Goal: Transaction & Acquisition: Purchase product/service

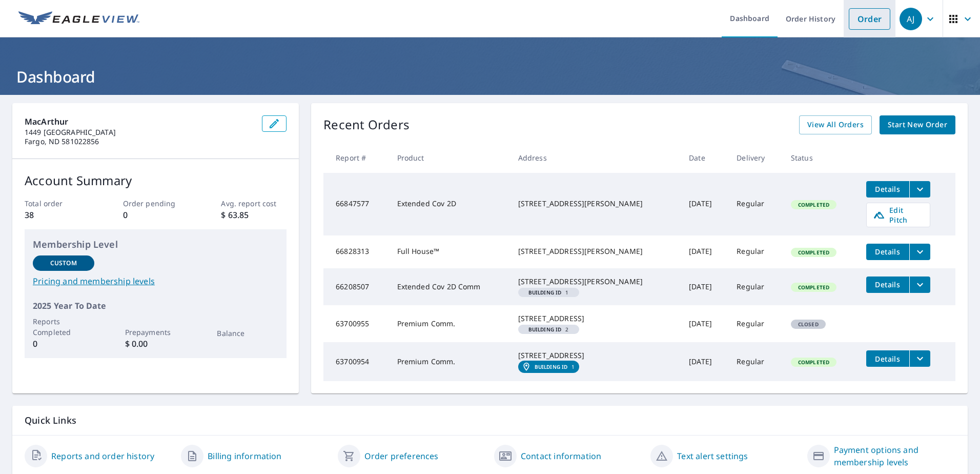
click at [874, 20] on link "Order" at bounding box center [870, 19] width 42 height 22
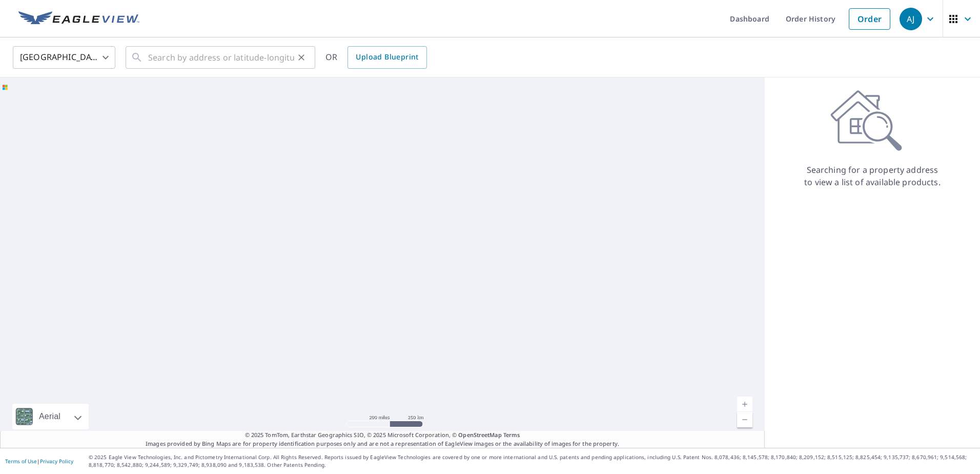
click at [148, 57] on div "​" at bounding box center [221, 57] width 190 height 23
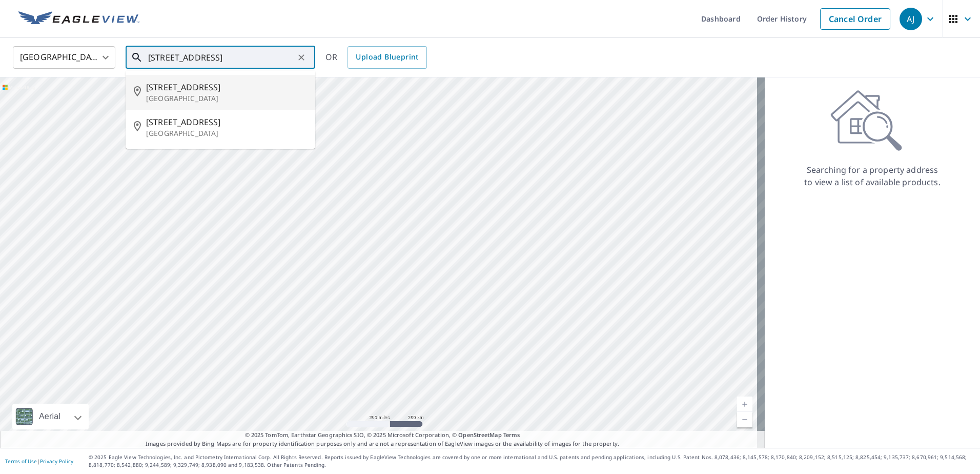
click at [185, 84] on span "[STREET_ADDRESS]" at bounding box center [226, 87] width 161 height 12
type input "[STREET_ADDRESS]"
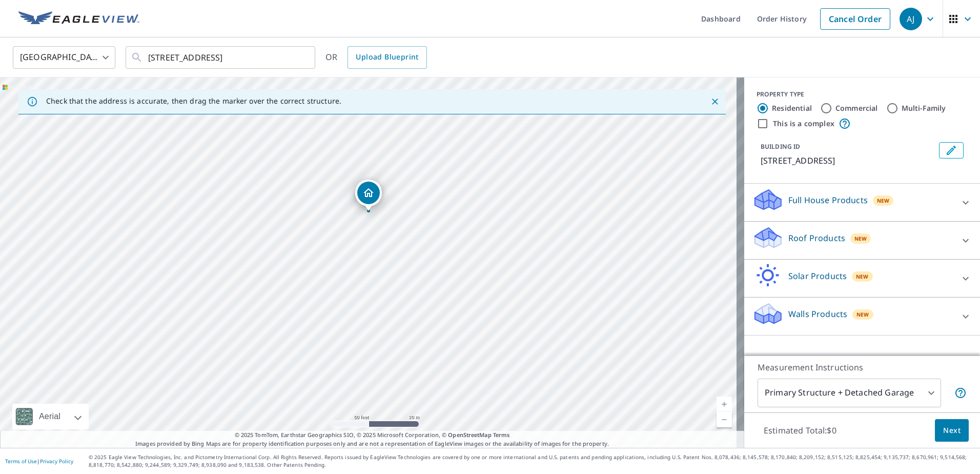
click at [968, 120] on div "PROPERTY TYPE Residential Commercial Multi-Family This is a complex BUILDING ID…" at bounding box center [862, 130] width 236 height 106
click at [963, 239] on icon at bounding box center [966, 240] width 6 height 4
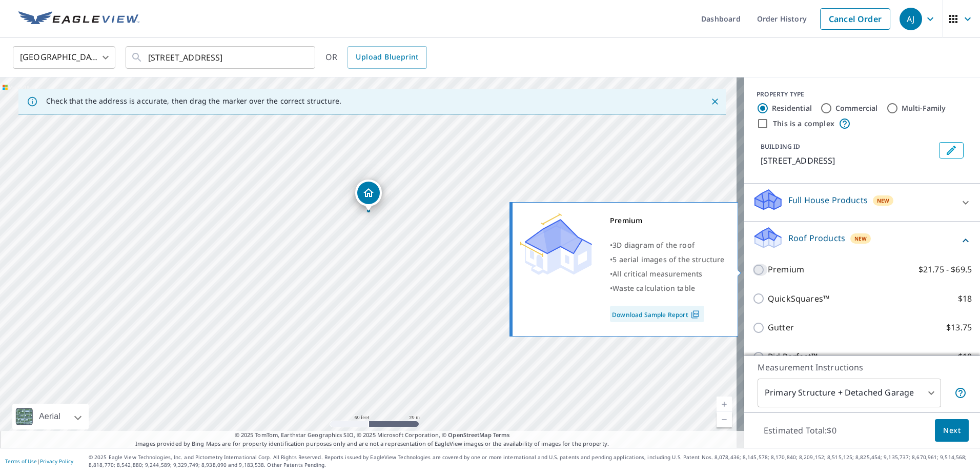
click at [752, 269] on input "Premium $21.75 - $69.5" at bounding box center [759, 269] width 15 height 12
checkbox input "true"
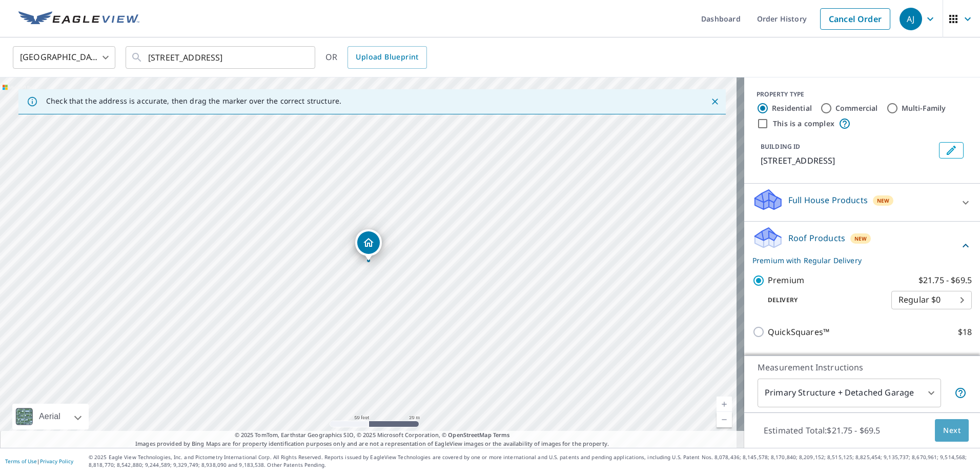
click at [944, 427] on span "Next" at bounding box center [951, 430] width 17 height 13
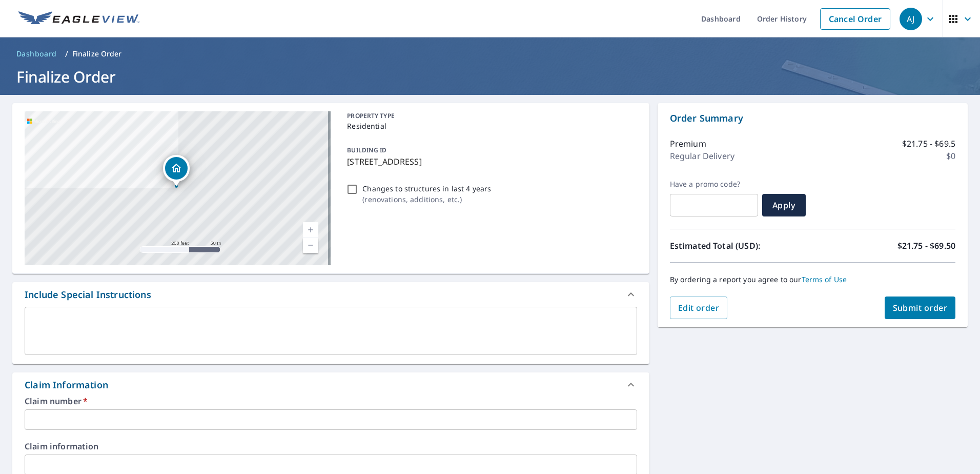
click at [139, 413] on input "text" at bounding box center [331, 419] width 613 height 21
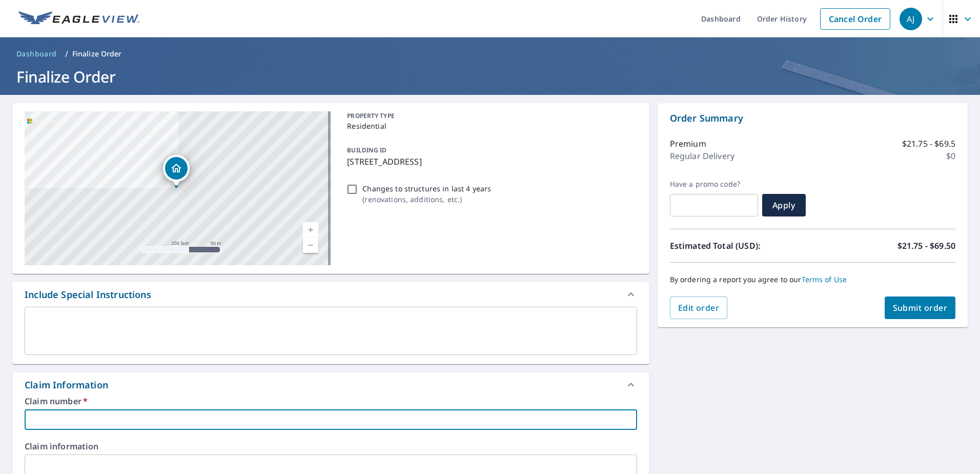
type input "J"
checkbox input "true"
type input "[PERSON_NAME]"
checkbox input "true"
type input "[PERSON_NAME]"
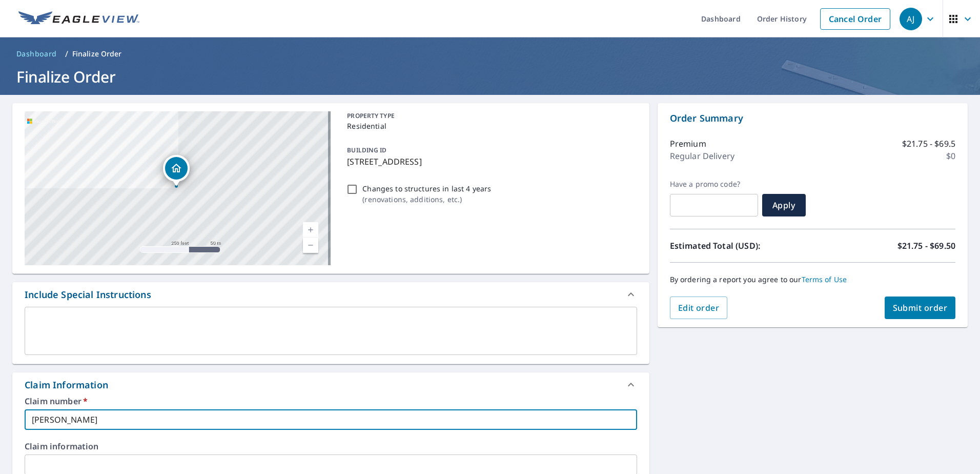
checkbox input "true"
type input "[PERSON_NAME]"
checkbox input "true"
type input "[PERSON_NAME]"
checkbox input "true"
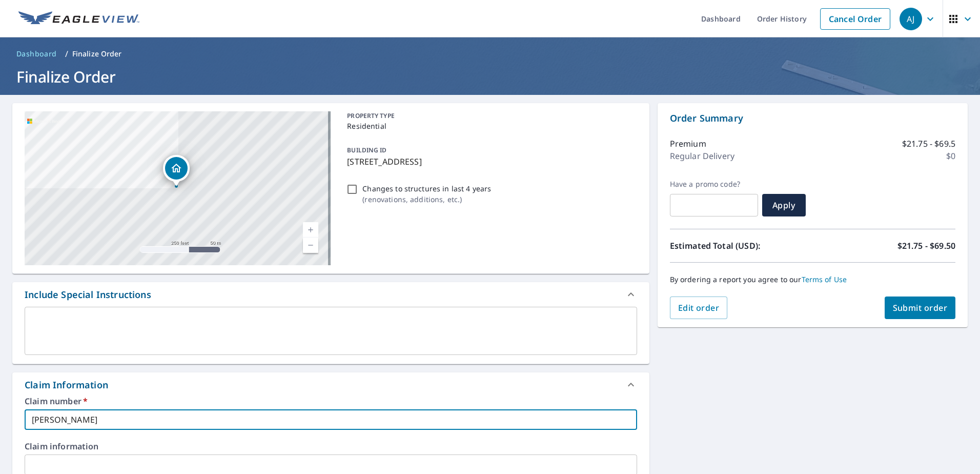
type input "[PERSON_NAME] -"
checkbox input "true"
type input "[PERSON_NAME] -"
checkbox input "true"
type input "[PERSON_NAME]"
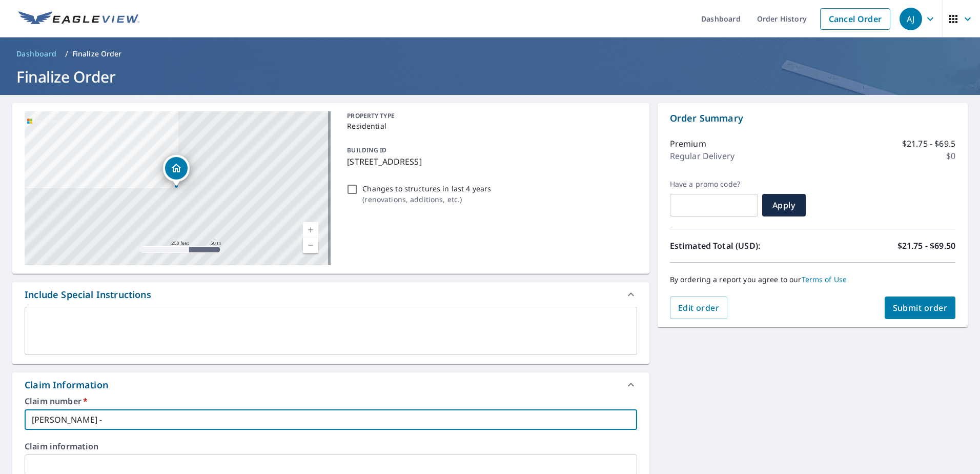
checkbox input "true"
type input "[PERSON_NAME] - BI"
checkbox input "true"
type input "[PERSON_NAME] - BIS"
checkbox input "true"
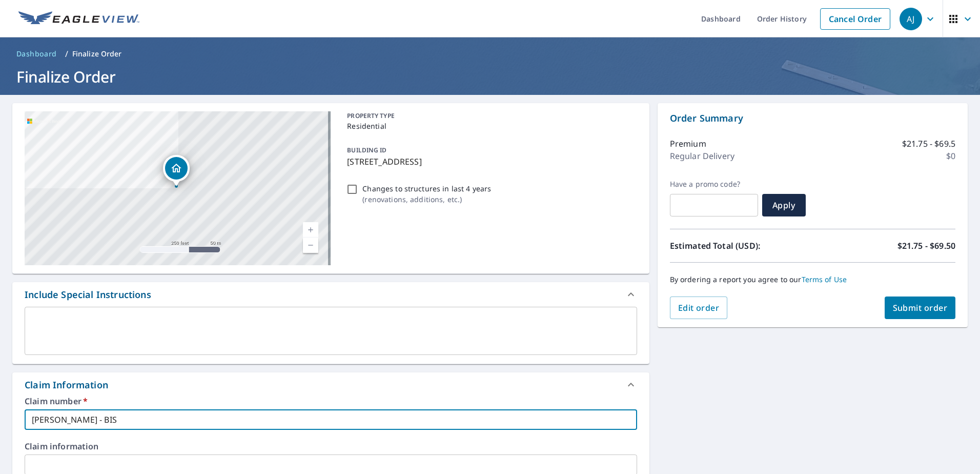
type input "[PERSON_NAME] - BISM"
checkbox input "true"
type input "[PERSON_NAME]"
checkbox input "true"
type input "[PERSON_NAME]"
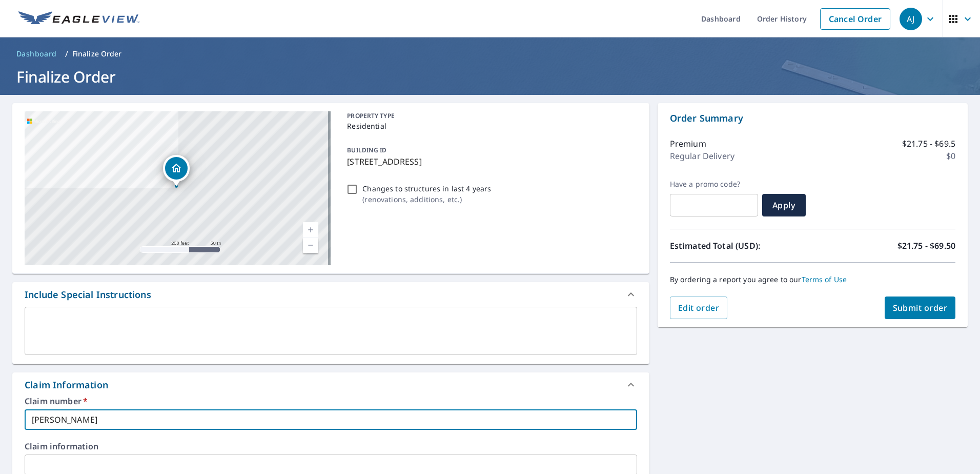
checkbox input "true"
type input "[PERSON_NAME]"
checkbox input "true"
type input "[PERSON_NAME]"
checkbox input "true"
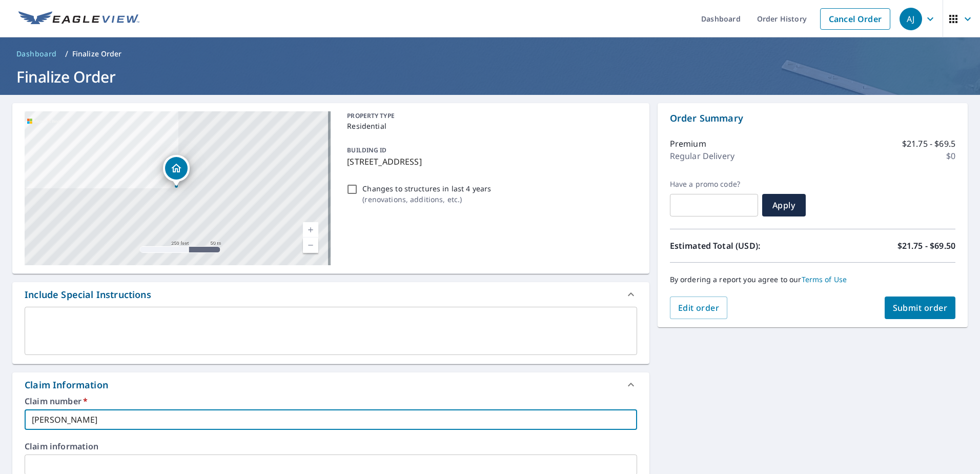
type input "[PERSON_NAME]"
checkbox input "true"
type input "[PERSON_NAME]"
checkbox input "true"
type input "[PERSON_NAME]"
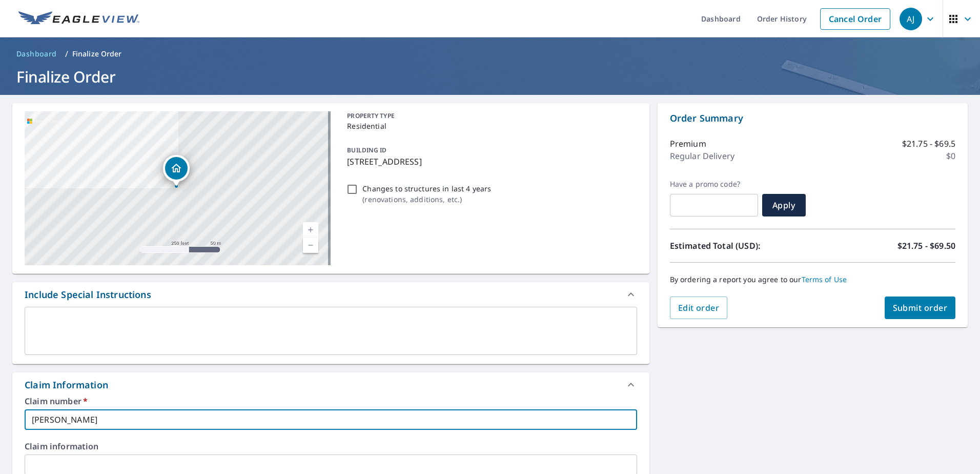
checkbox input "true"
type input "[PERSON_NAME] E"
checkbox input "true"
type input "[PERSON_NAME] EM"
checkbox input "true"
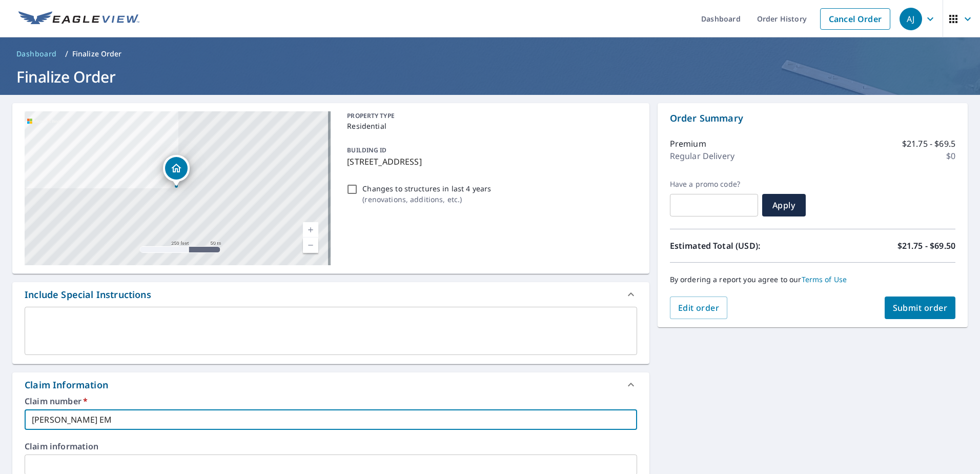
type input "[PERSON_NAME] EMP"
checkbox input "true"
type input "[PERSON_NAME] EMPL"
checkbox input "true"
type input "[PERSON_NAME] EMPLO"
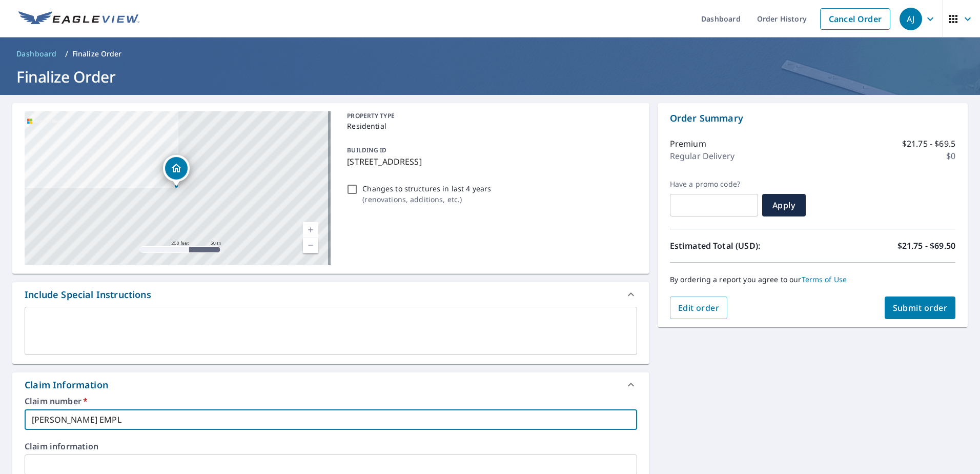
checkbox input "true"
type input "[PERSON_NAME] EMPLOY"
checkbox input "true"
type input "[PERSON_NAME] EMPLOYE"
checkbox input "true"
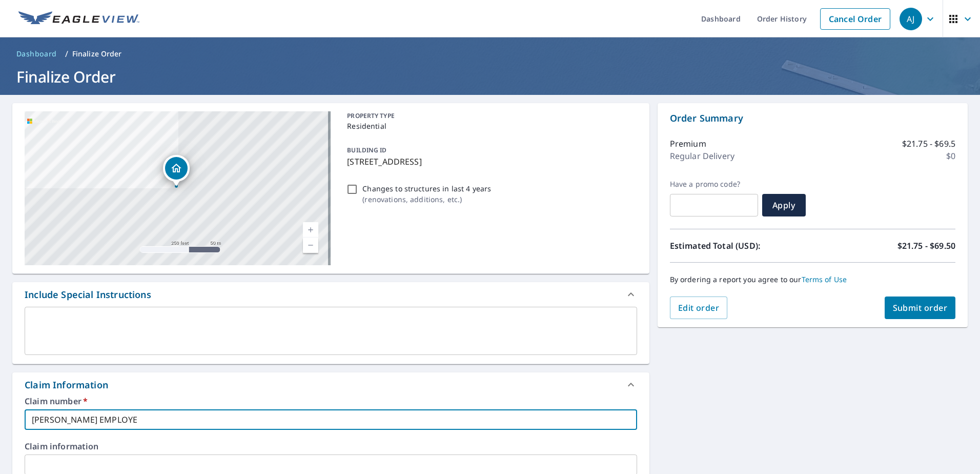
type input "[PERSON_NAME] EMPLOYEE"
checkbox input "true"
type input "[PERSON_NAME] EMPLOYEE"
click at [907, 307] on span "Submit order" at bounding box center [920, 307] width 55 height 11
checkbox input "true"
